Goal: Task Accomplishment & Management: Use online tool/utility

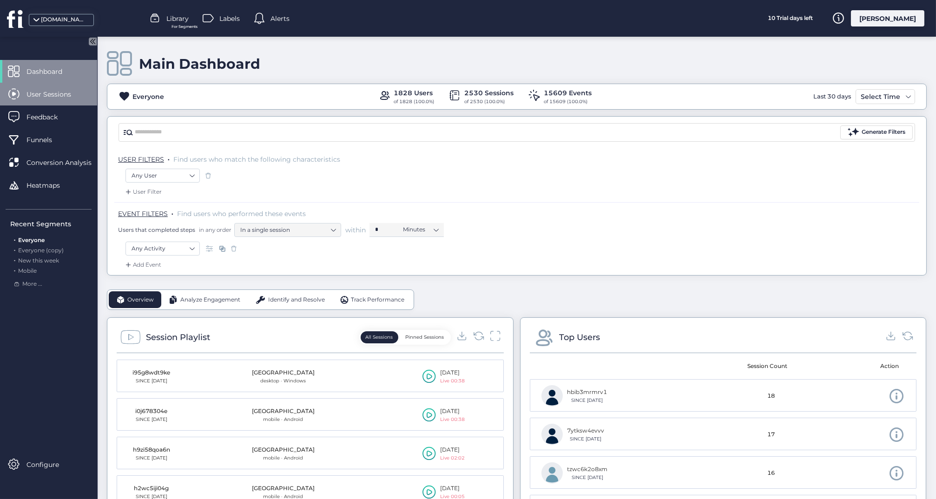
click at [53, 89] on span "User Sessions" at bounding box center [55, 94] width 59 height 10
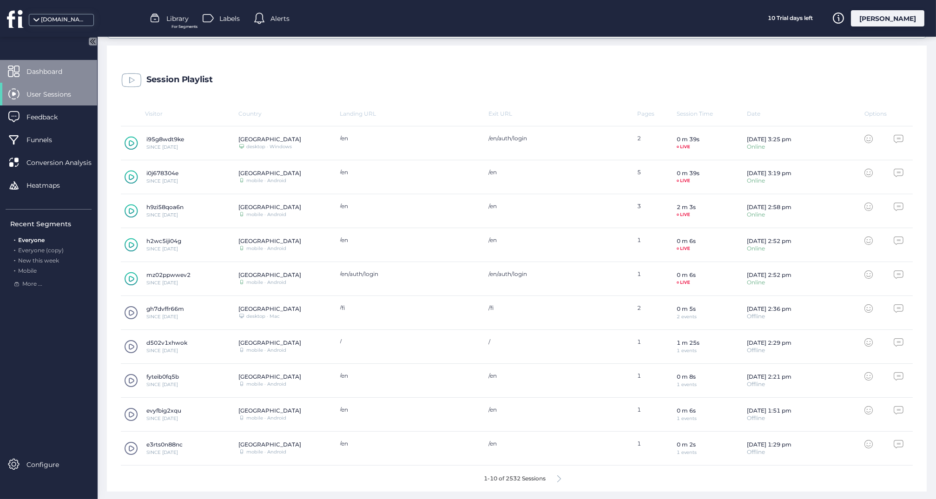
click at [57, 71] on span "Dashboard" at bounding box center [51, 71] width 50 height 10
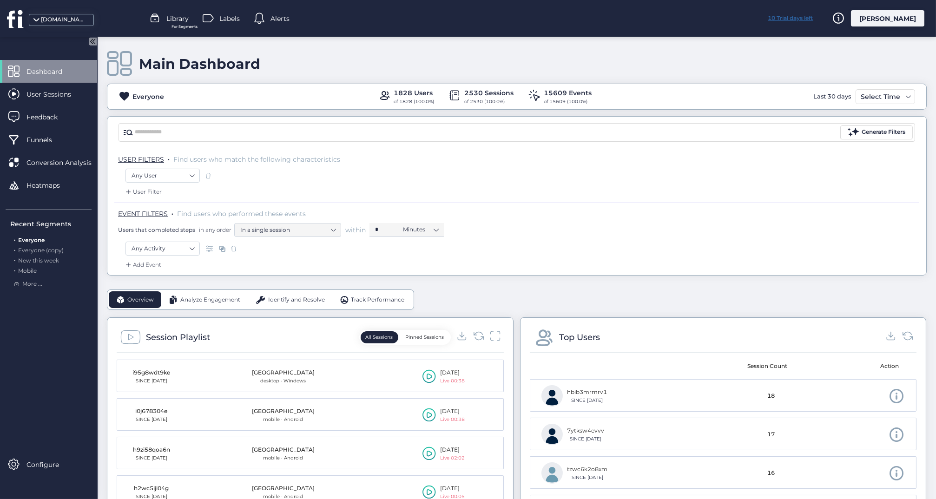
click at [820, 18] on div "10 Trial days left" at bounding box center [791, 18] width 70 height 16
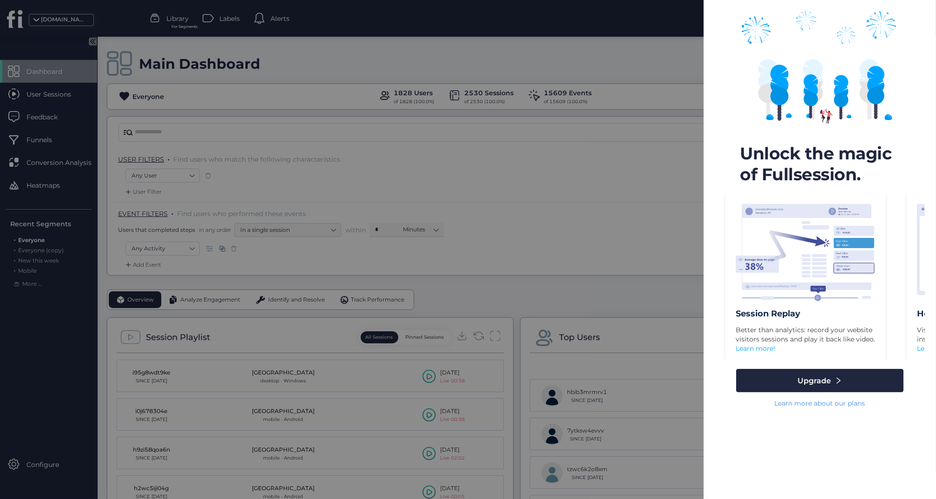
click at [670, 39] on div at bounding box center [468, 249] width 936 height 499
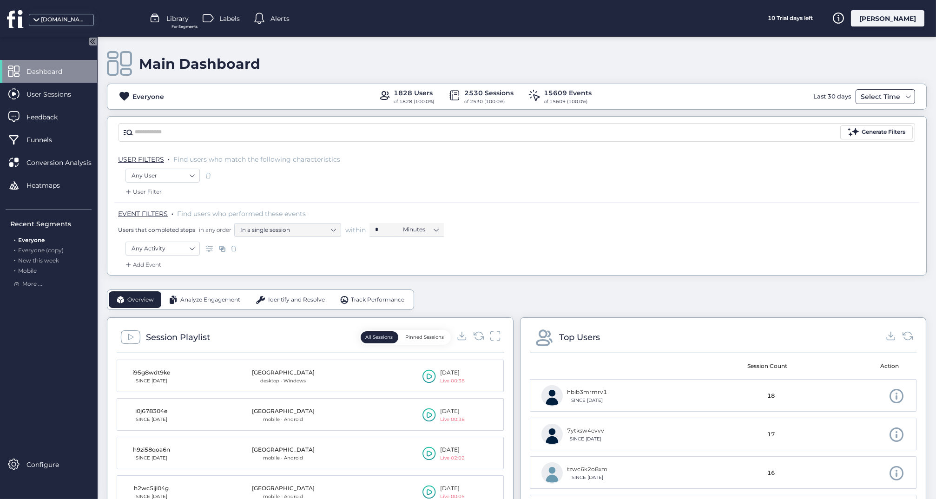
click at [870, 94] on div "Select Time" at bounding box center [880, 96] width 44 height 11
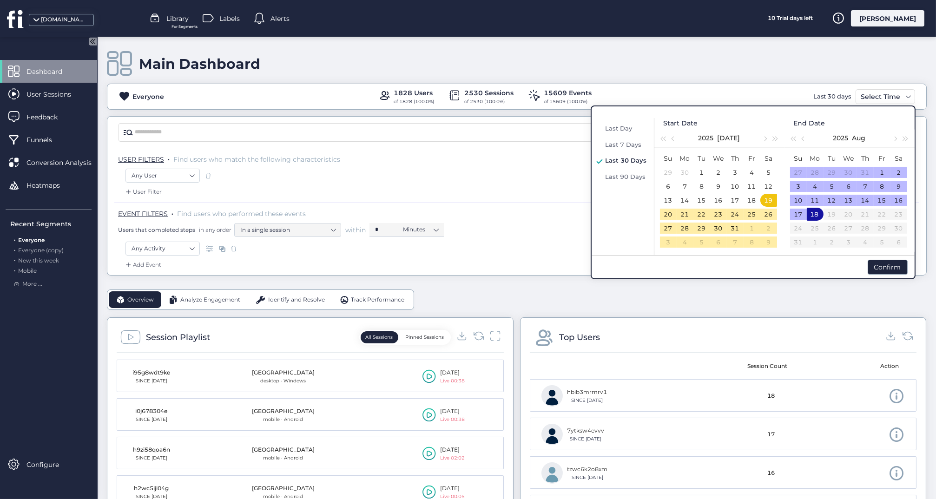
click at [724, 216] on td "23" at bounding box center [718, 214] width 17 height 14
click at [733, 230] on div "31" at bounding box center [735, 228] width 11 height 11
click at [817, 212] on div "18" at bounding box center [814, 214] width 11 height 11
click at [801, 215] on div "17" at bounding box center [798, 214] width 11 height 11
click at [813, 215] on div "18" at bounding box center [815, 214] width 11 height 11
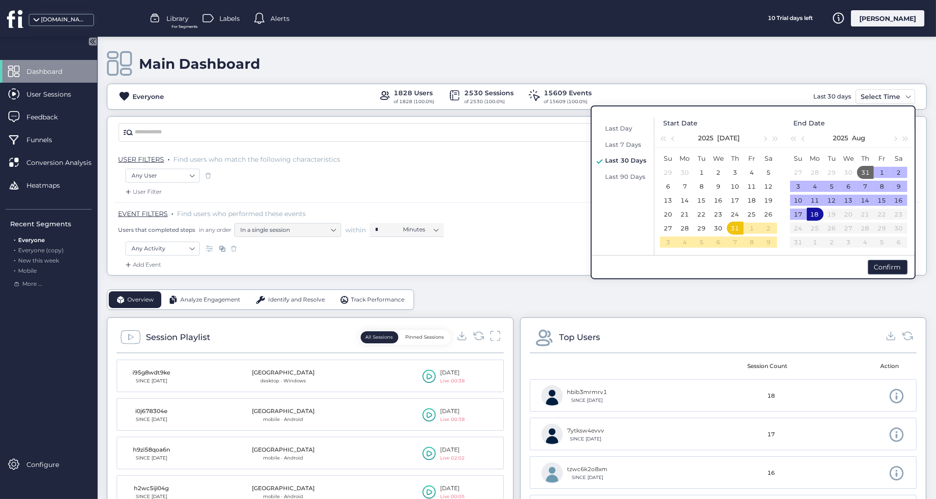
click at [813, 215] on div "18" at bounding box center [814, 214] width 11 height 11
click at [737, 229] on div "31" at bounding box center [734, 228] width 11 height 11
click at [769, 213] on div "26" at bounding box center [768, 214] width 11 height 11
click at [814, 211] on div "18" at bounding box center [814, 214] width 11 height 11
click at [895, 199] on div "16" at bounding box center [898, 200] width 11 height 11
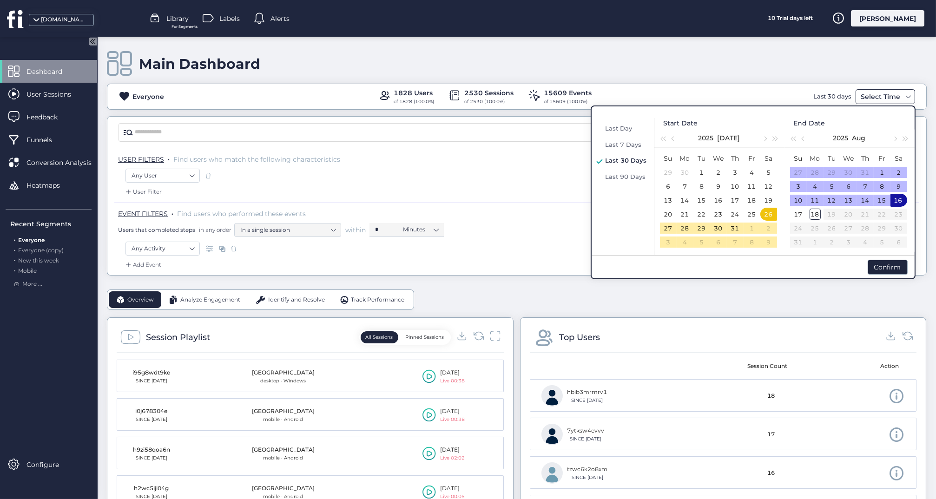
click at [909, 94] on span at bounding box center [908, 96] width 7 height 7
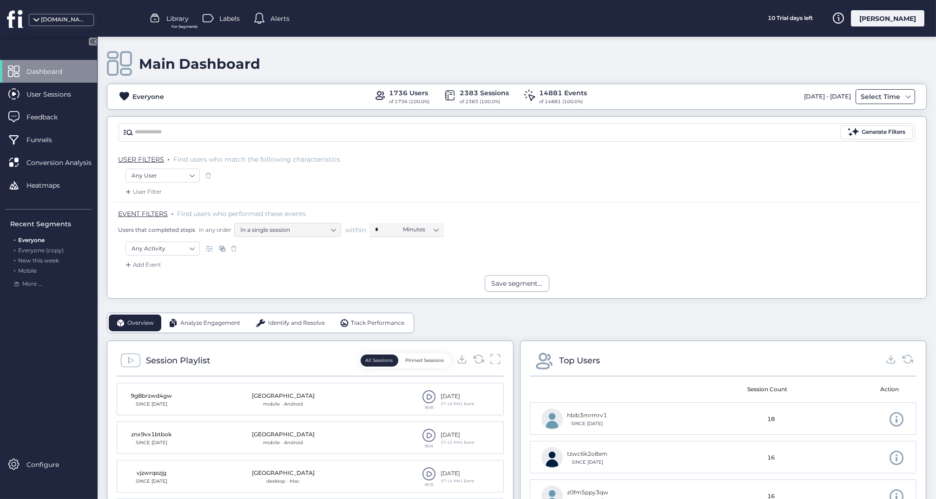
click at [907, 96] on span at bounding box center [908, 96] width 7 height 7
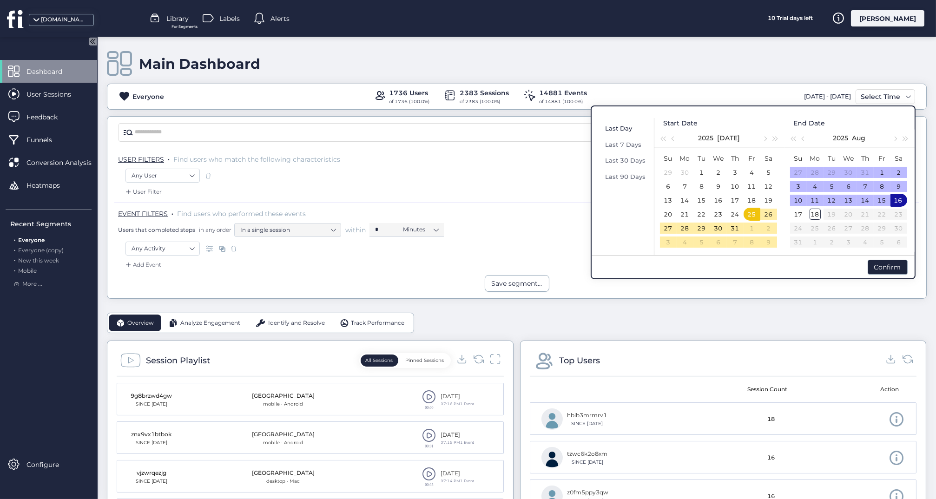
click at [609, 128] on span "Last Day" at bounding box center [619, 128] width 27 height 7
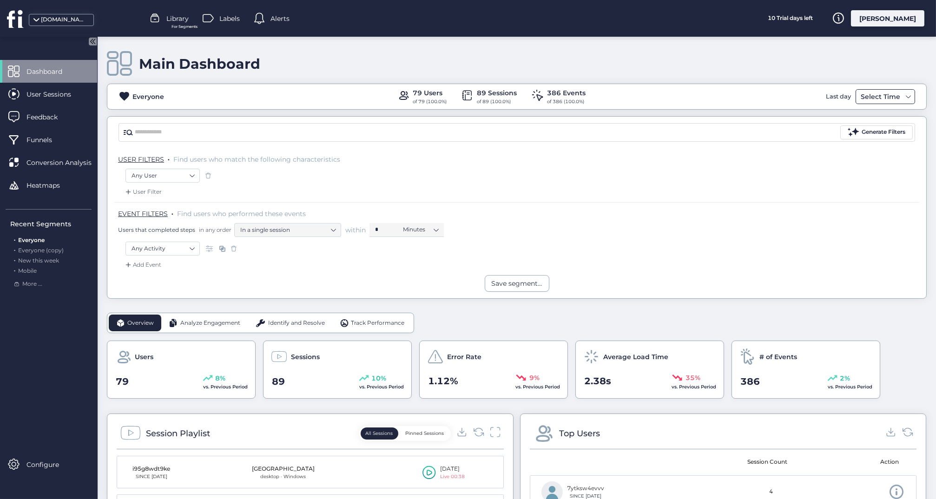
click at [909, 94] on span at bounding box center [908, 96] width 7 height 7
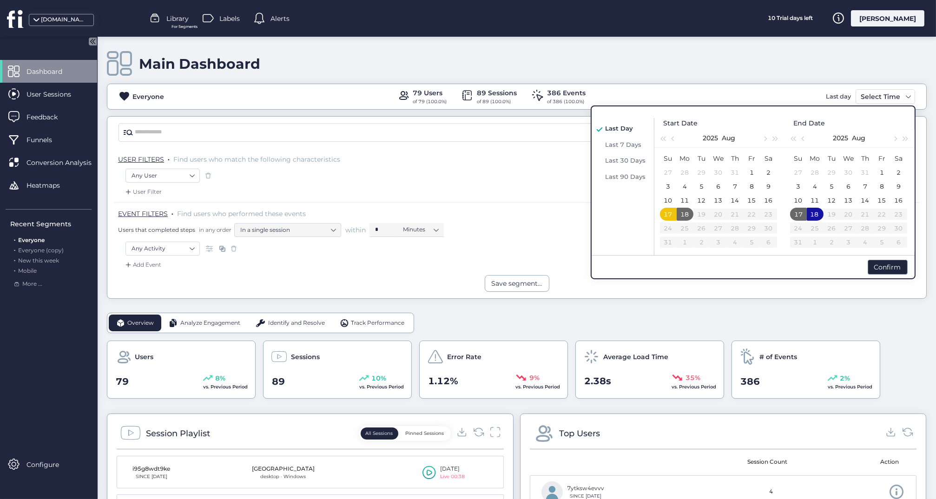
click at [813, 213] on div "18" at bounding box center [814, 214] width 11 height 11
click at [683, 213] on div "18" at bounding box center [684, 214] width 11 height 11
click at [668, 213] on div "17" at bounding box center [668, 214] width 11 height 11
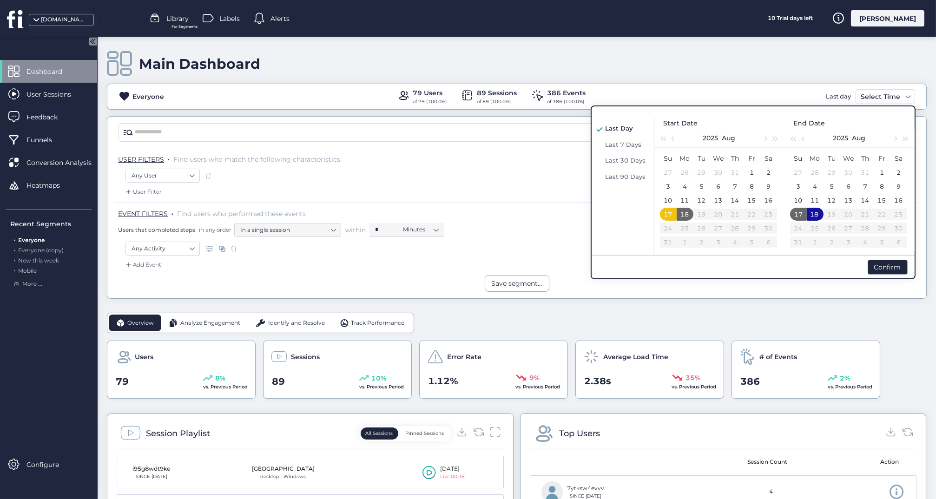
click at [668, 213] on div "17" at bounding box center [667, 214] width 11 height 11
click at [798, 216] on div "17" at bounding box center [798, 214] width 11 height 11
click at [798, 216] on div "17" at bounding box center [797, 214] width 11 height 11
click at [888, 269] on div "Confirm" at bounding box center [888, 267] width 40 height 15
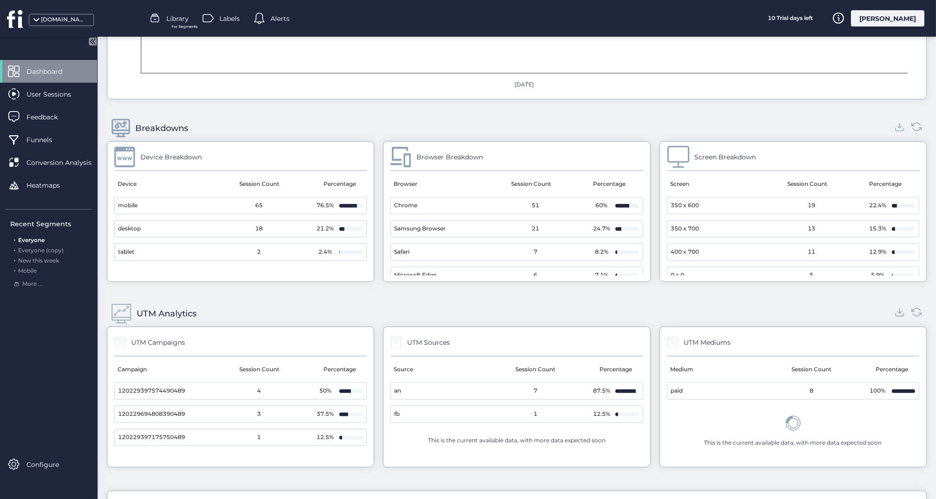
scroll to position [842, 0]
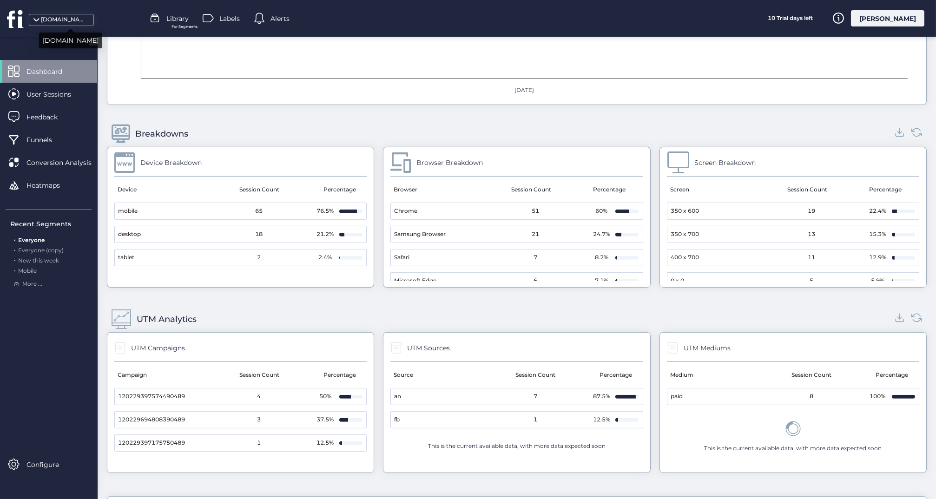
click at [43, 16] on div "[DOMAIN_NAME]" at bounding box center [64, 19] width 46 height 9
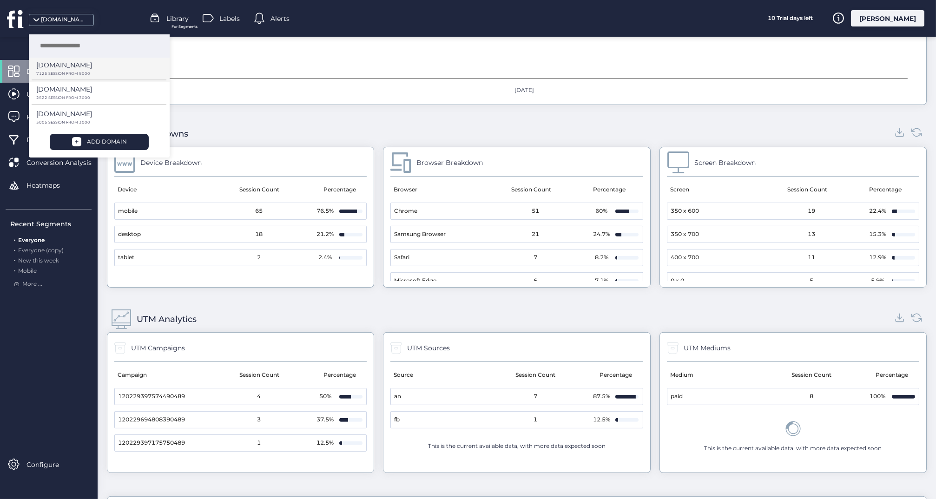
click at [57, 69] on p "[DOMAIN_NAME]" at bounding box center [64, 65] width 56 height 10
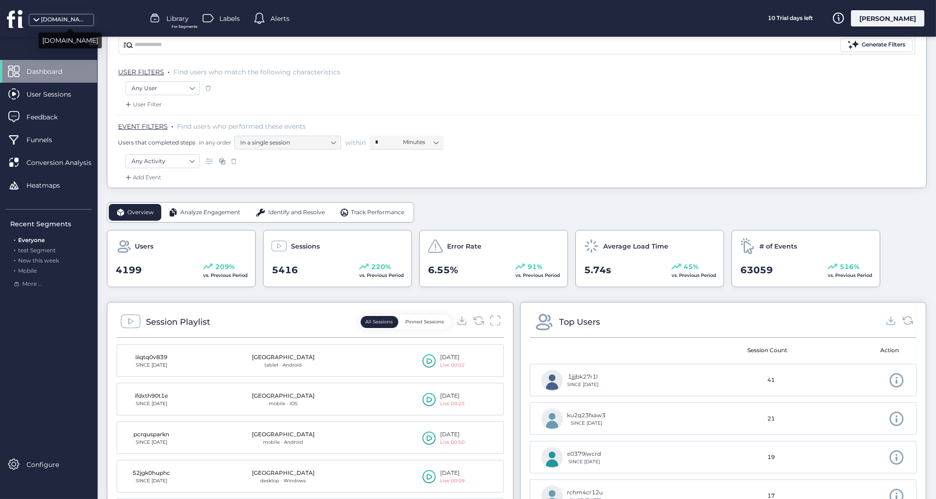
click at [53, 21] on div "[DOMAIN_NAME]" at bounding box center [64, 19] width 46 height 9
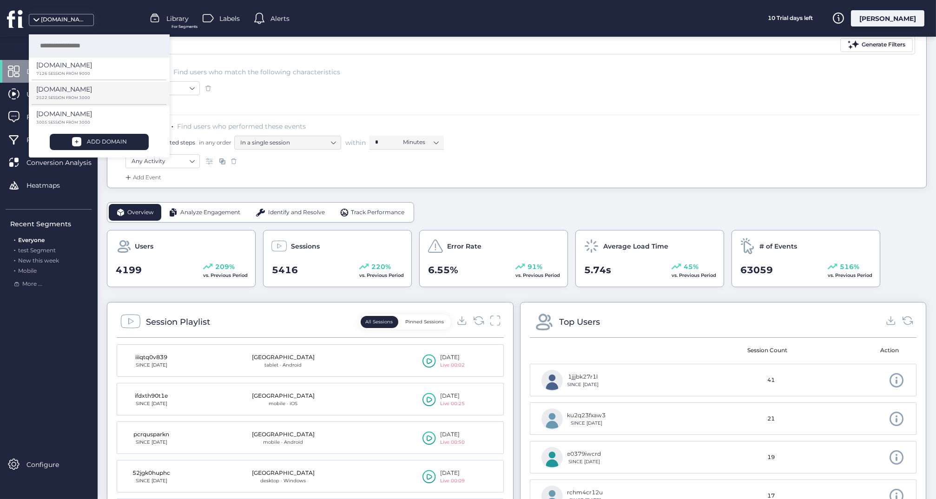
click at [62, 70] on p "[DOMAIN_NAME]" at bounding box center [64, 65] width 56 height 10
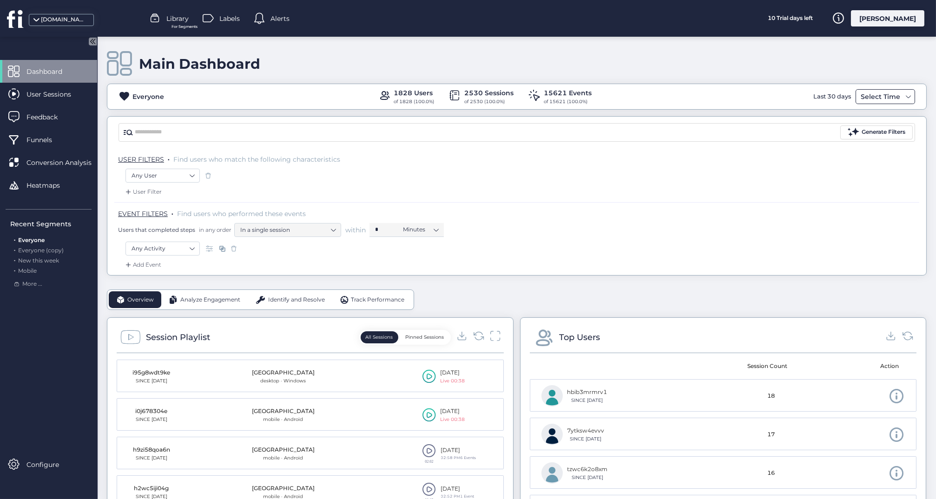
click at [887, 95] on div "Select Time" at bounding box center [880, 96] width 44 height 11
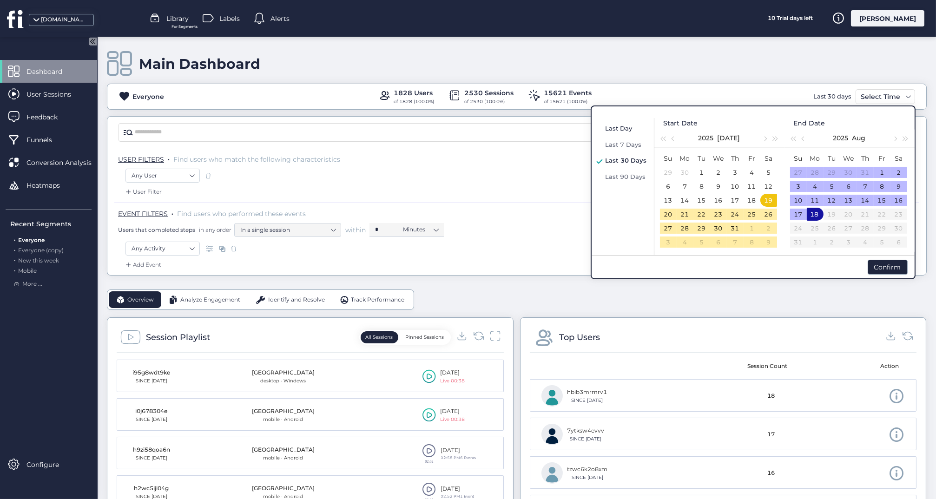
click at [622, 126] on span "Last Day" at bounding box center [619, 128] width 27 height 7
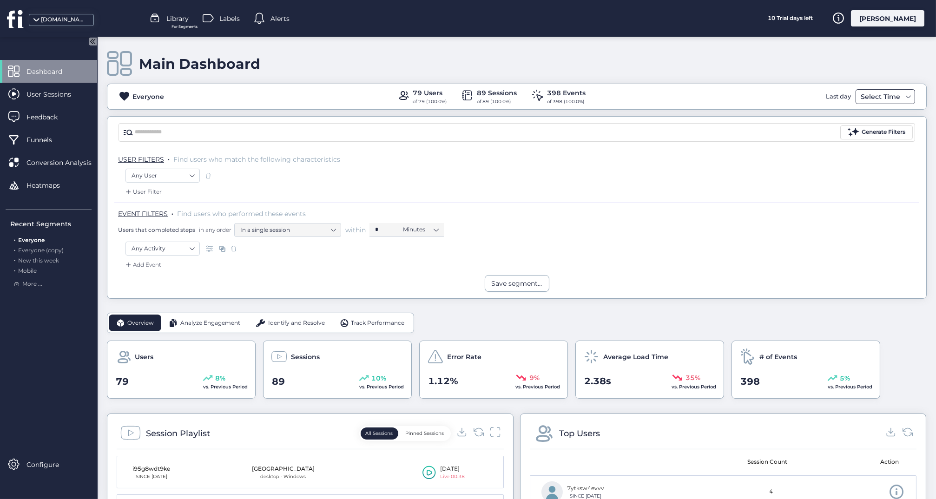
click at [868, 96] on div "Select Time" at bounding box center [880, 96] width 44 height 11
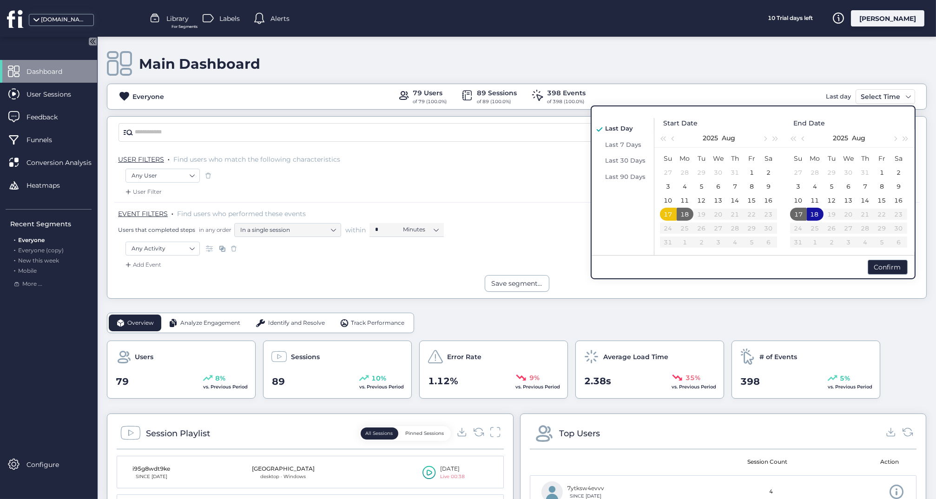
click at [666, 215] on div "17" at bounding box center [667, 214] width 11 height 11
click at [796, 215] on div "17" at bounding box center [798, 214] width 11 height 11
click at [877, 264] on div "Confirm" at bounding box center [888, 267] width 40 height 15
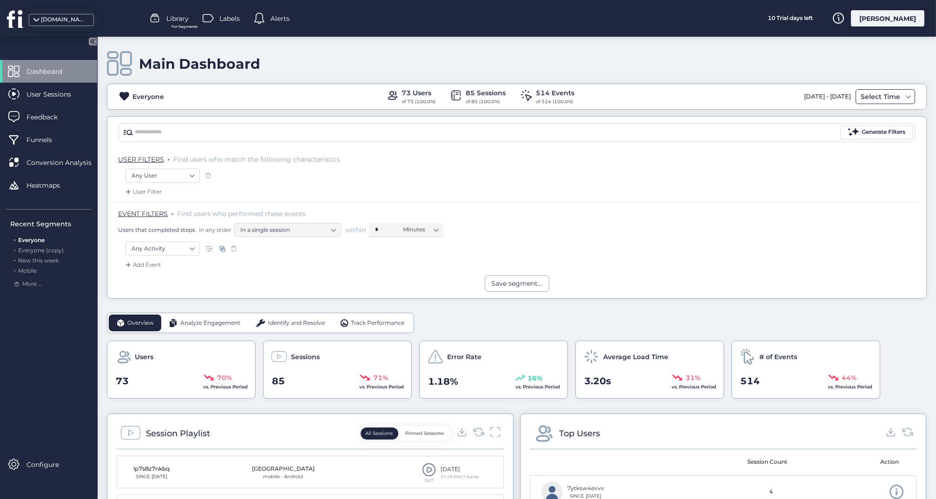
click at [907, 101] on div "Select Time" at bounding box center [885, 96] width 59 height 15
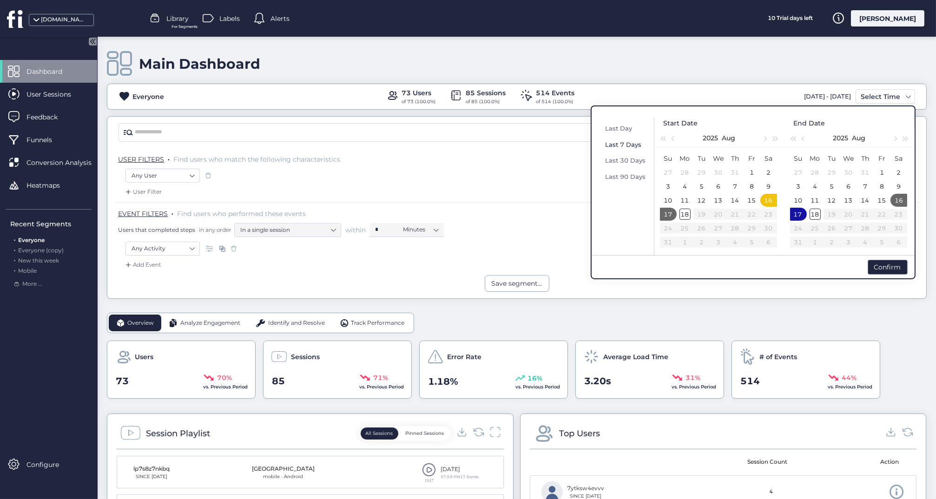
click at [627, 141] on span "Last 7 Days" at bounding box center [624, 144] width 36 height 7
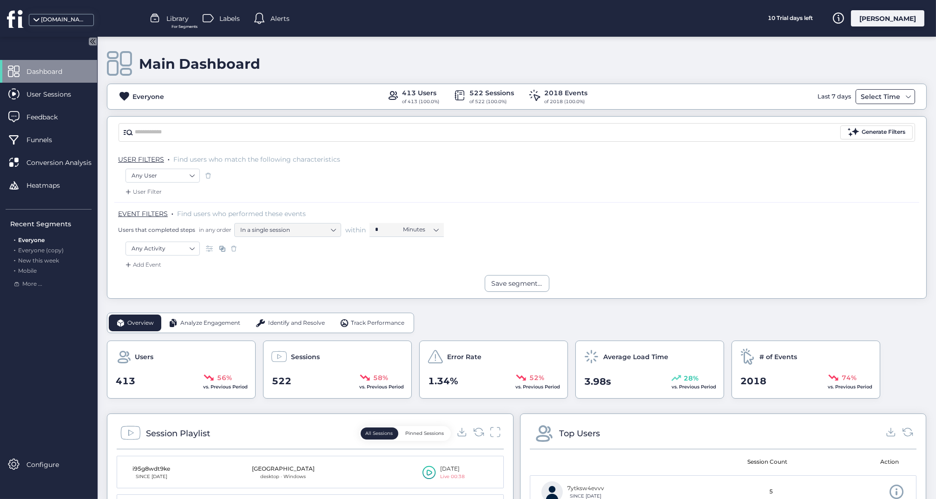
click at [869, 95] on div "Select Time" at bounding box center [880, 96] width 44 height 11
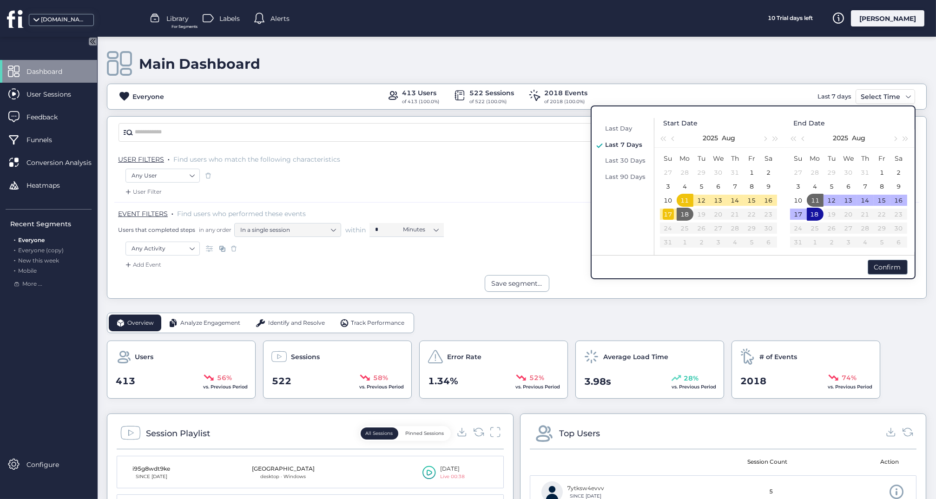
click at [670, 214] on div "17" at bounding box center [668, 214] width 11 height 11
click at [670, 214] on div "17" at bounding box center [667, 214] width 11 height 11
click at [795, 214] on div "17" at bounding box center [798, 214] width 11 height 11
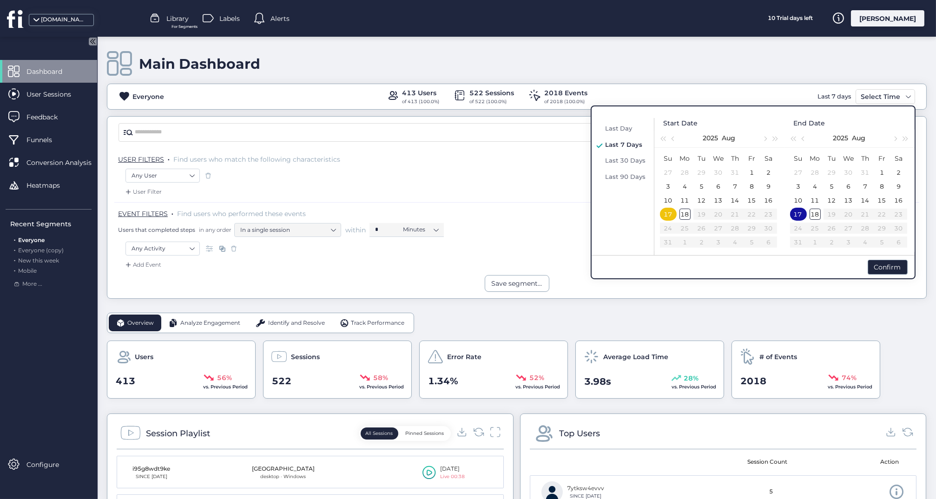
click at [795, 214] on div "17" at bounding box center [797, 214] width 11 height 11
click at [880, 268] on div "Confirm" at bounding box center [888, 267] width 40 height 15
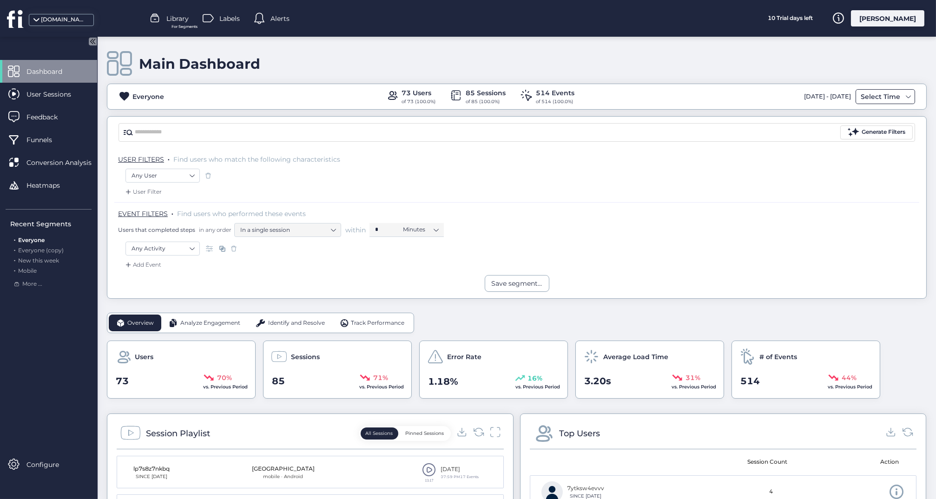
click at [909, 91] on div "Select Time" at bounding box center [885, 96] width 59 height 15
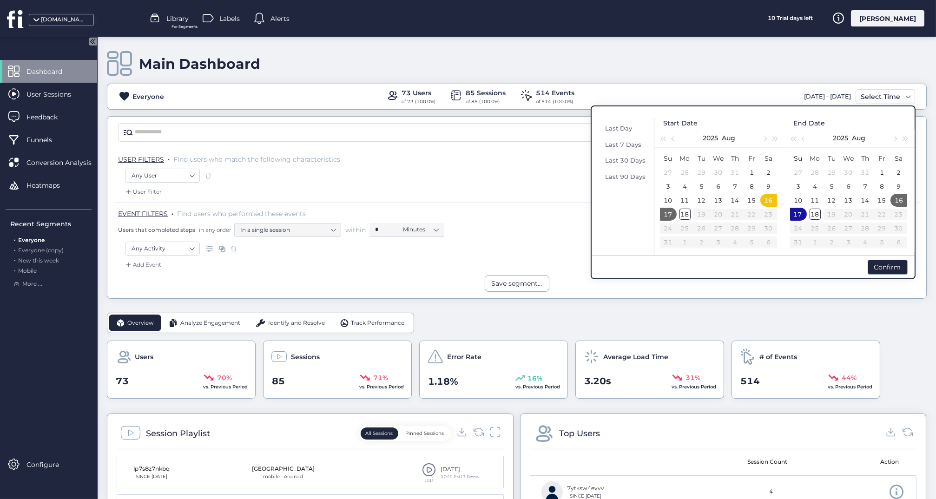
click at [797, 214] on div "17" at bounding box center [797, 214] width 11 height 11
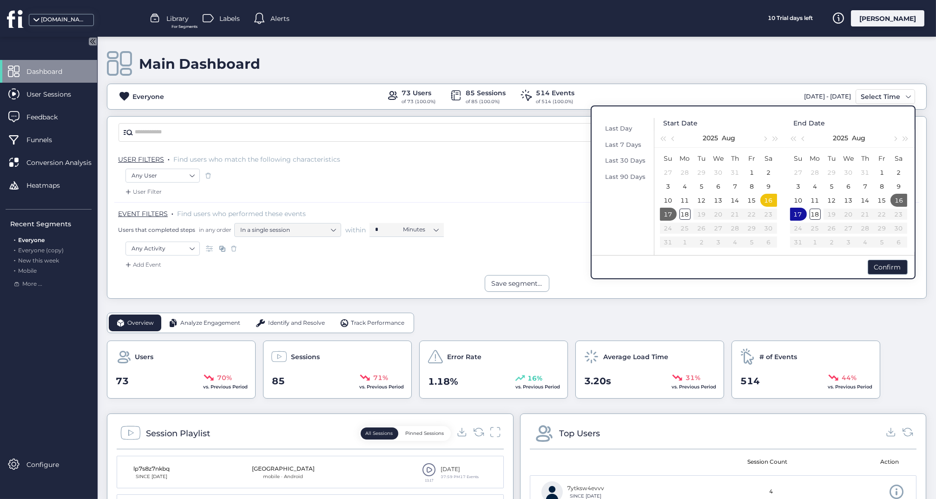
click at [797, 214] on div "17" at bounding box center [797, 214] width 11 height 11
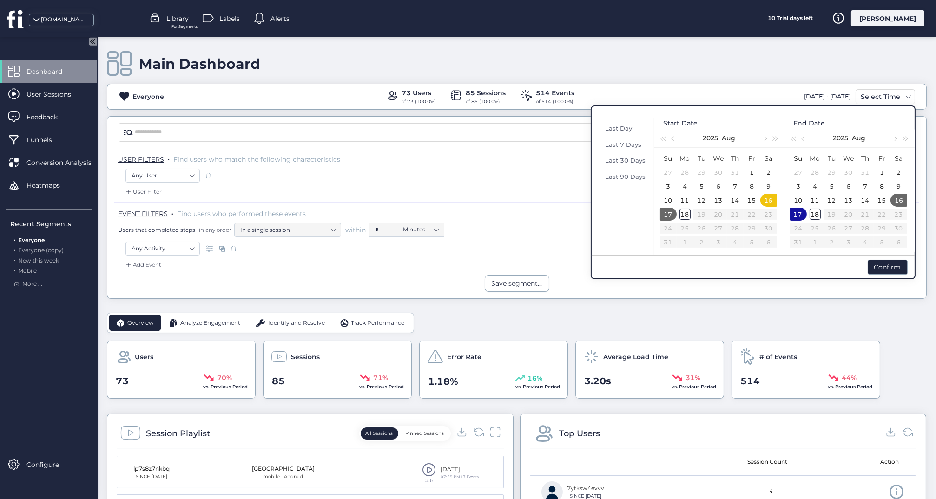
click at [797, 214] on div "17" at bounding box center [797, 214] width 11 height 11
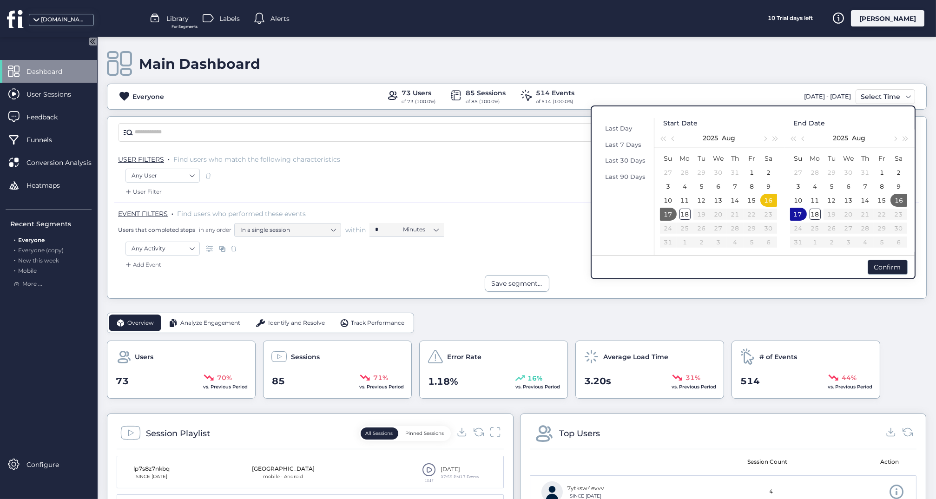
click at [797, 214] on div "17" at bounding box center [797, 214] width 11 height 11
click at [897, 200] on div "16" at bounding box center [899, 200] width 11 height 11
click at [797, 212] on div "17" at bounding box center [797, 214] width 11 height 11
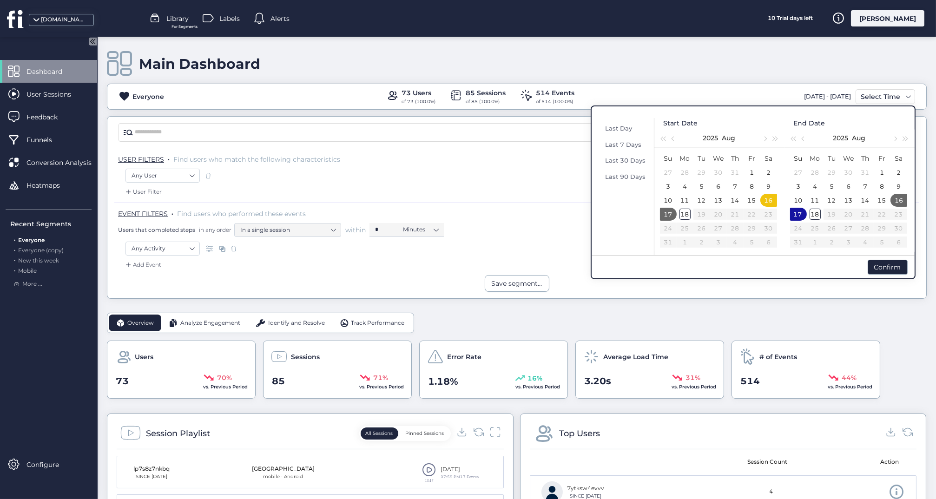
click at [797, 212] on div "17" at bounding box center [797, 214] width 11 height 11
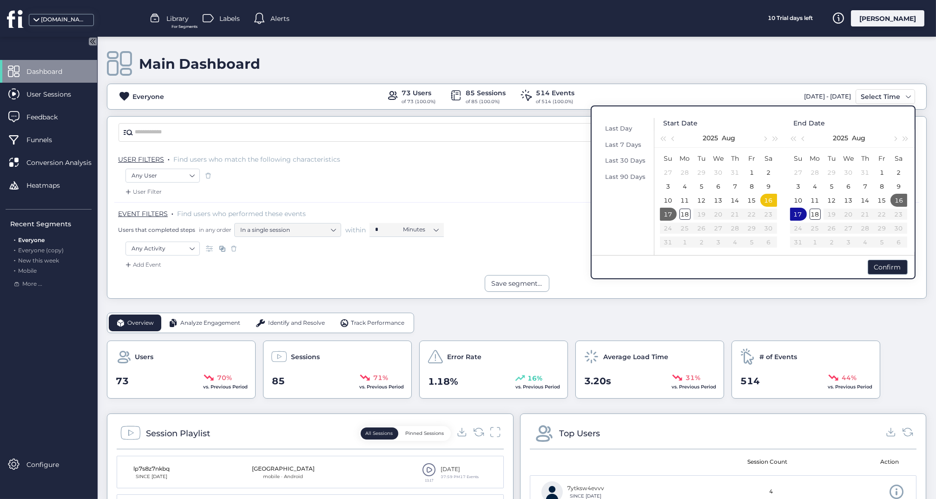
click at [797, 212] on div "17" at bounding box center [797, 214] width 11 height 11
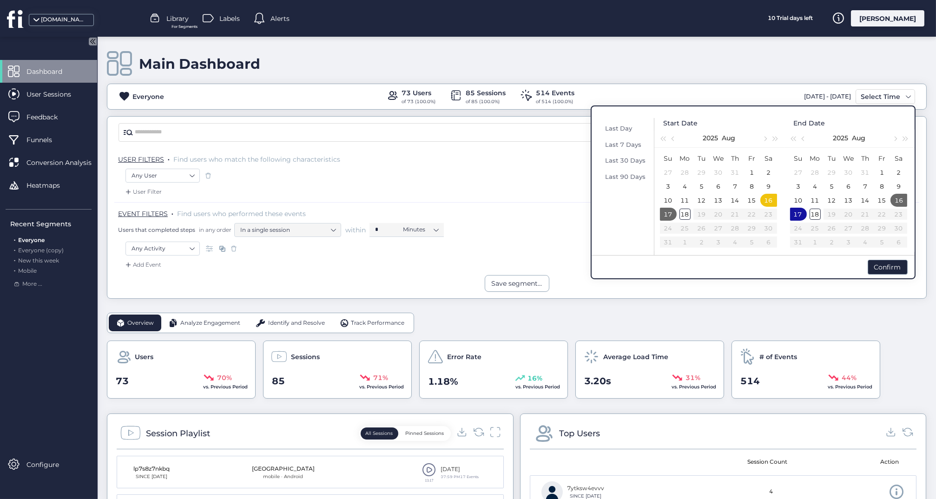
click at [797, 212] on div "17" at bounding box center [797, 214] width 11 height 11
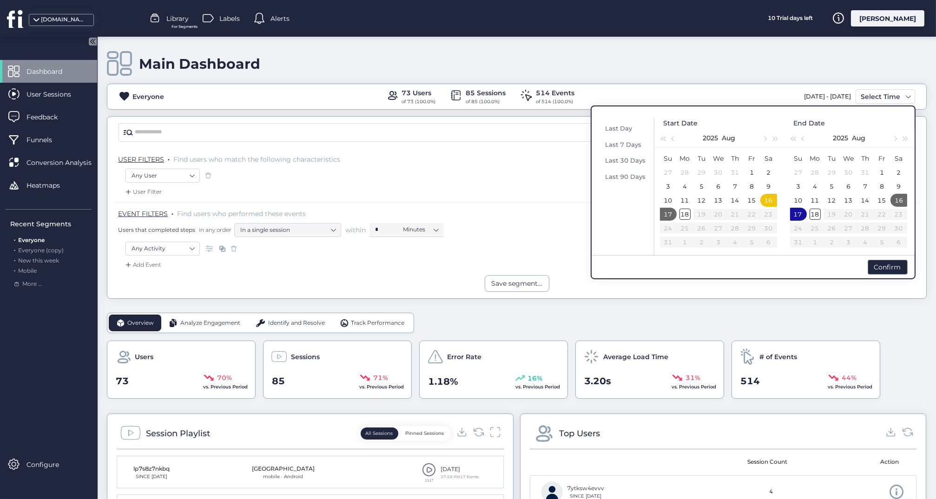
click at [797, 212] on div "17" at bounding box center [797, 214] width 11 height 11
click at [875, 268] on div "Confirm" at bounding box center [888, 267] width 40 height 15
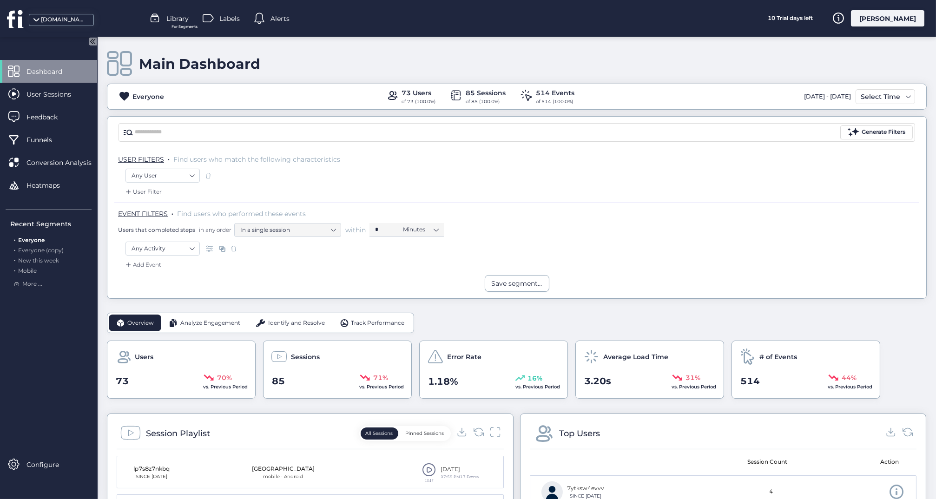
click at [829, 98] on div "[DATE] - [DATE]" at bounding box center [828, 96] width 52 height 15
click at [878, 95] on div "Select Time" at bounding box center [880, 96] width 44 height 11
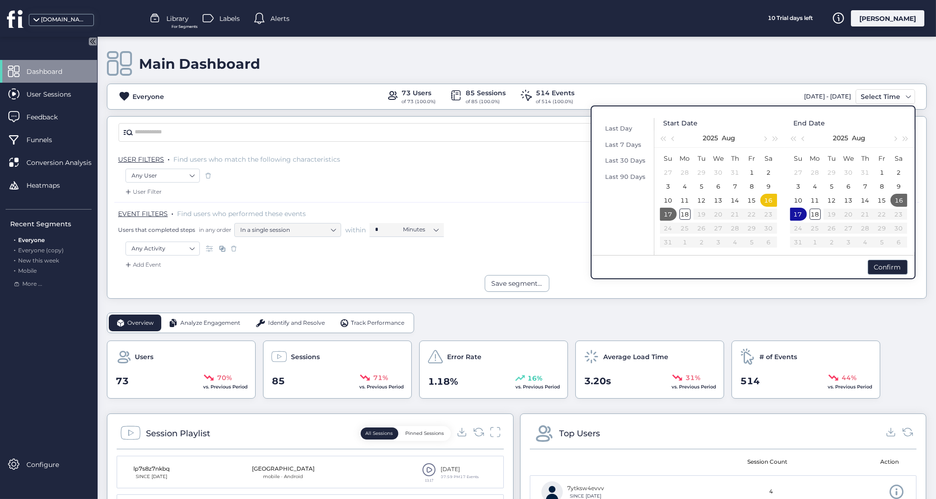
click at [800, 216] on div "17" at bounding box center [797, 214] width 11 height 11
click at [814, 215] on div "18" at bounding box center [815, 214] width 11 height 11
click at [797, 218] on div "17" at bounding box center [797, 214] width 11 height 11
click at [812, 216] on div "18" at bounding box center [815, 214] width 11 height 11
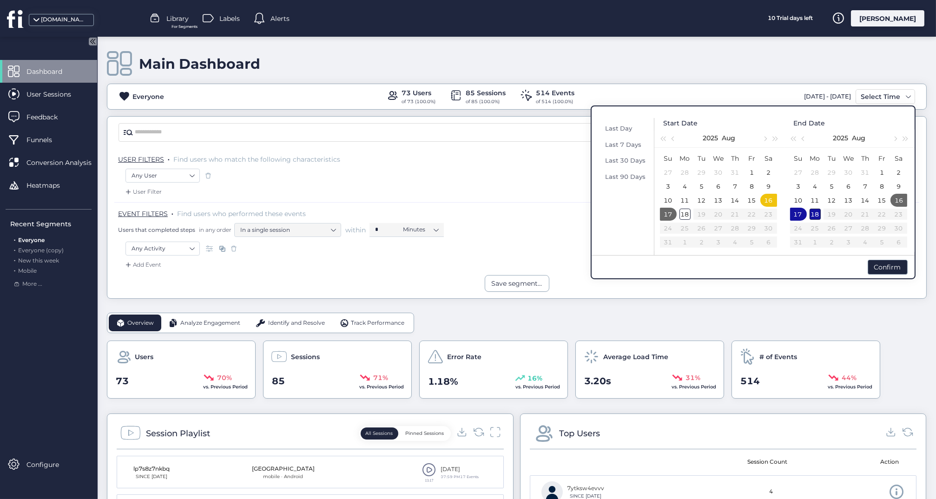
click at [812, 216] on div "18" at bounding box center [815, 214] width 11 height 11
click at [624, 128] on span "Last Day" at bounding box center [619, 128] width 27 height 7
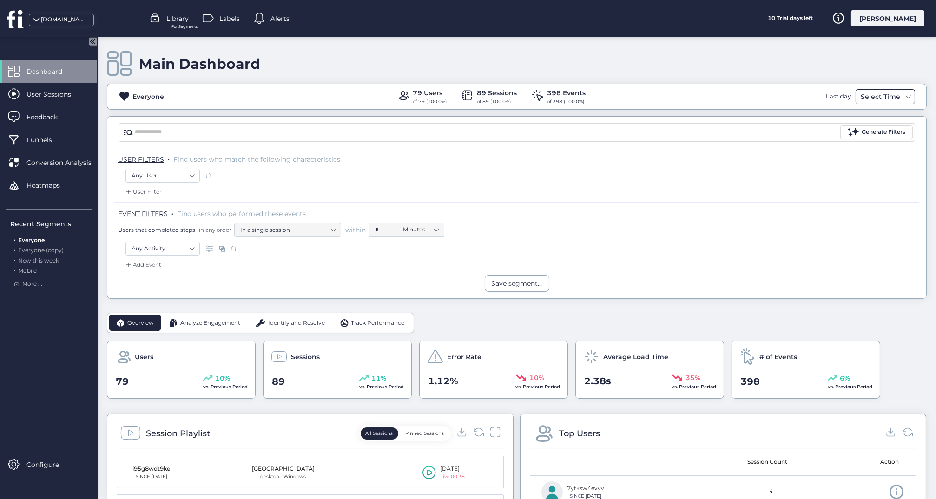
click at [876, 97] on div "Select Time" at bounding box center [880, 96] width 44 height 11
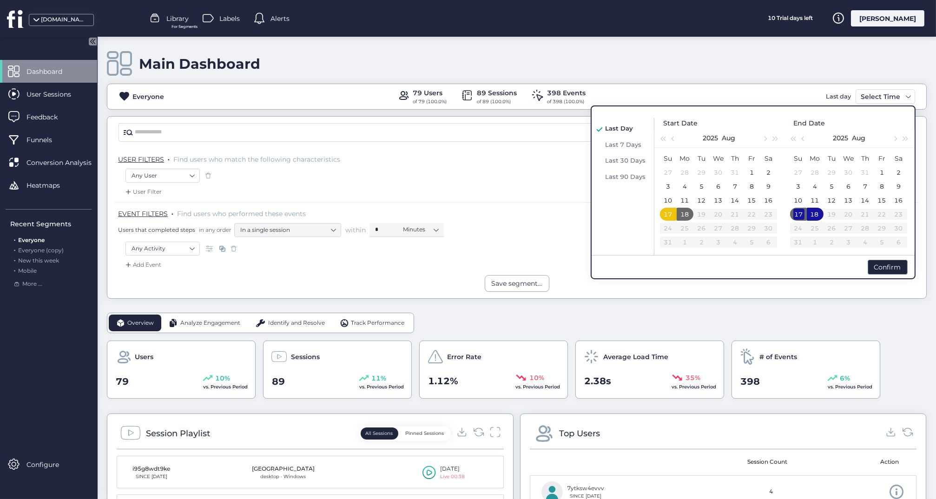
click at [797, 216] on div "17" at bounding box center [798, 214] width 11 height 11
click at [817, 215] on div "18" at bounding box center [815, 214] width 11 height 11
click at [880, 266] on div "Confirm" at bounding box center [888, 267] width 40 height 15
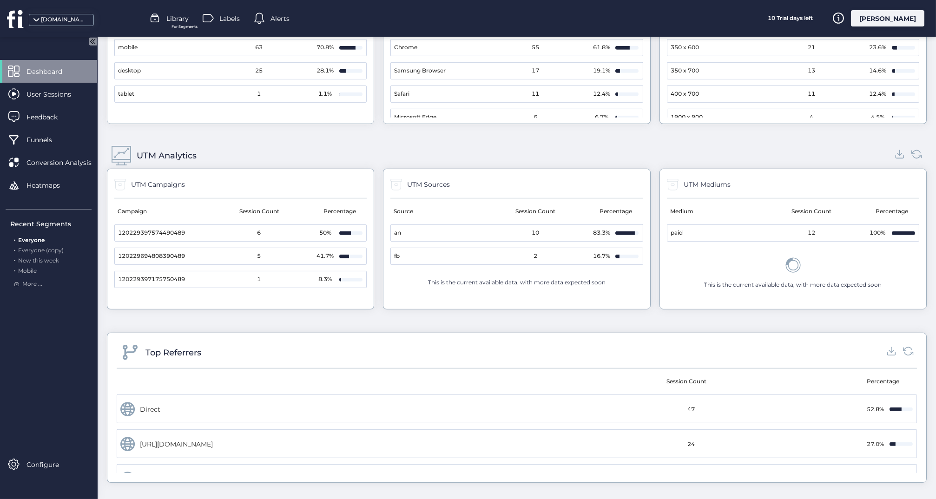
scroll to position [1006, 0]
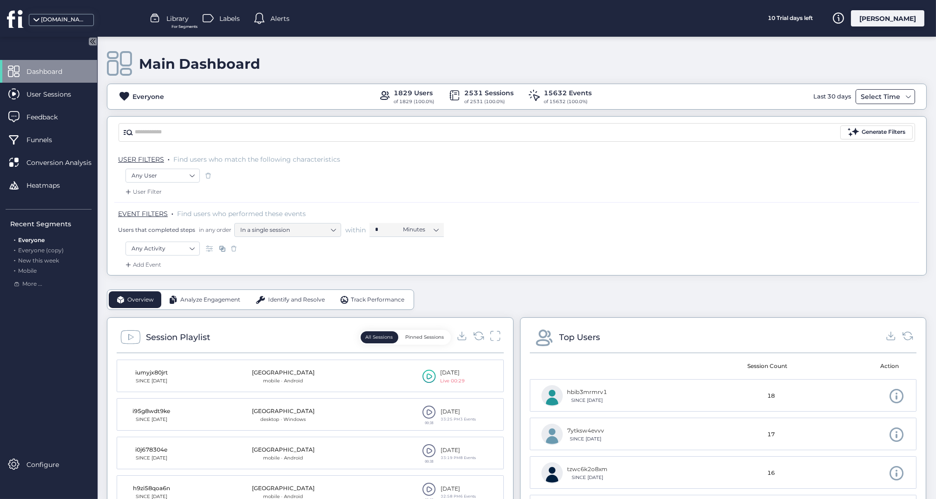
click at [909, 95] on span at bounding box center [908, 96] width 7 height 7
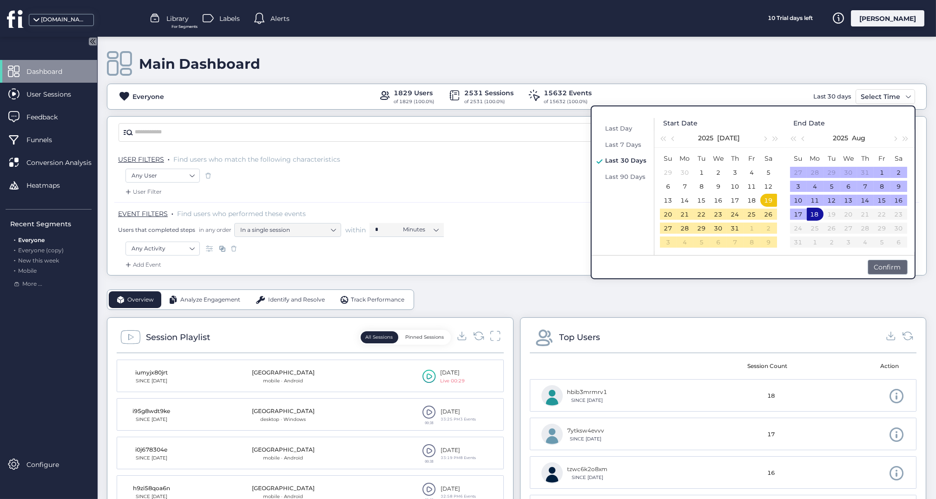
click at [881, 268] on div "Confirm" at bounding box center [888, 267] width 40 height 15
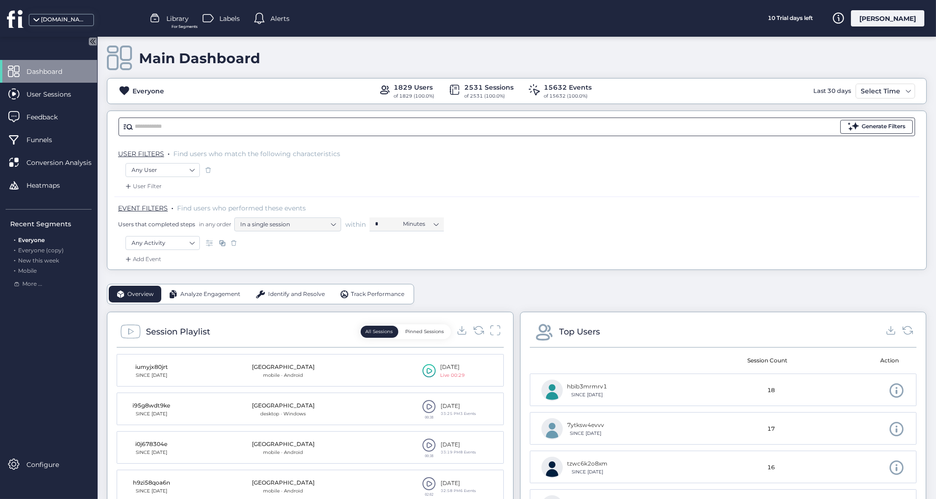
scroll to position [5, 0]
click at [909, 89] on span at bounding box center [908, 91] width 7 height 7
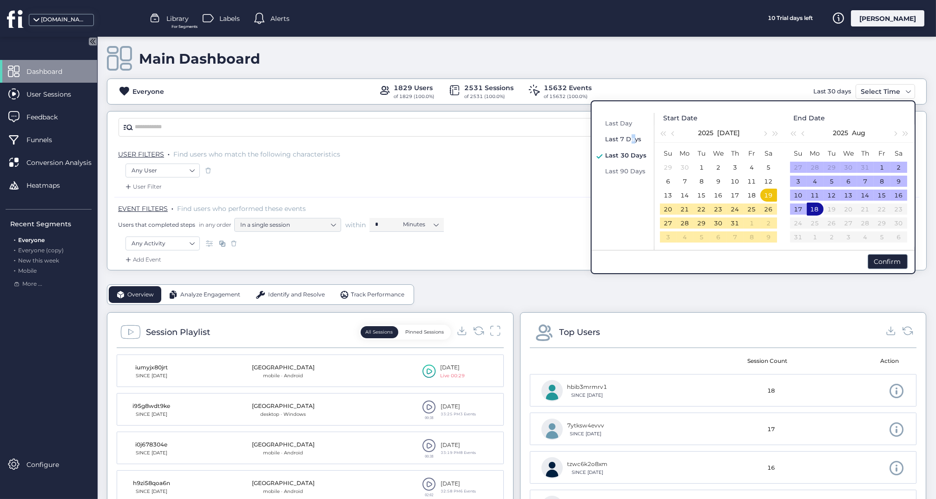
click at [632, 135] on span "Last 7 Days" at bounding box center [624, 138] width 36 height 7
